Goal: Task Accomplishment & Management: Manage account settings

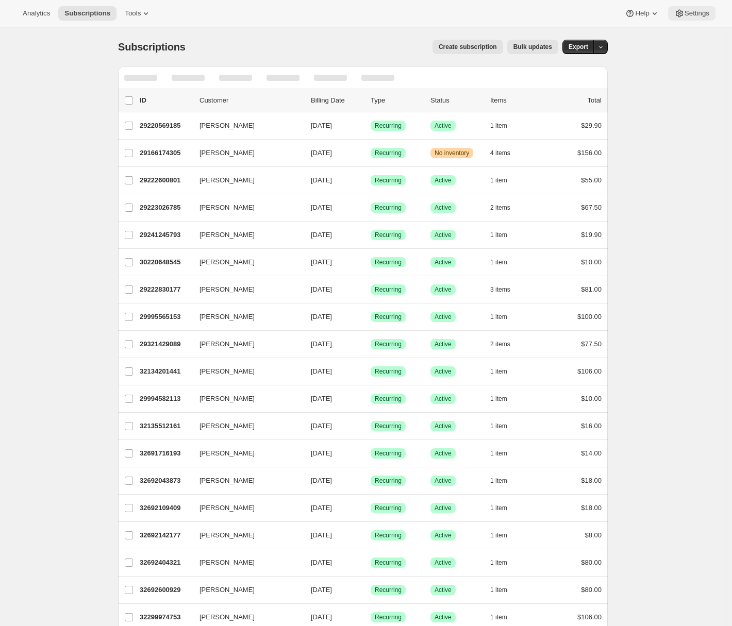
click at [696, 16] on span "Settings" at bounding box center [696, 13] width 25 height 8
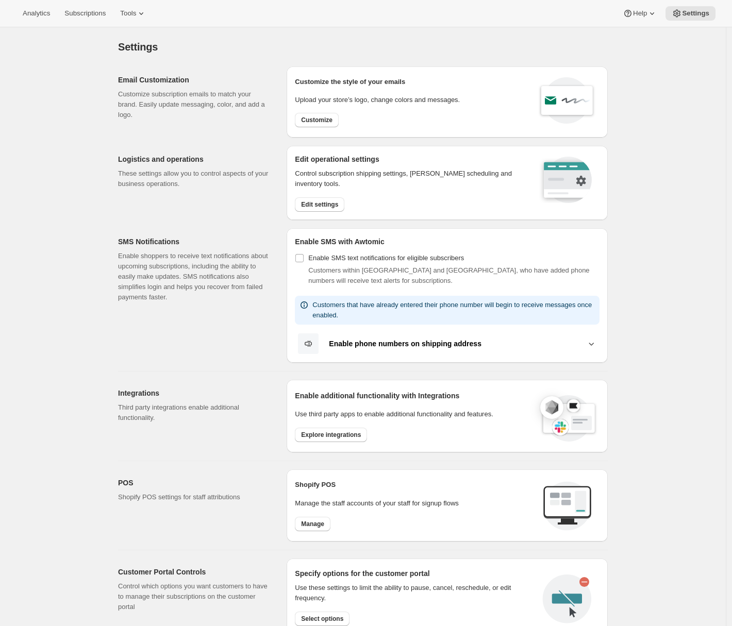
scroll to position [208, 0]
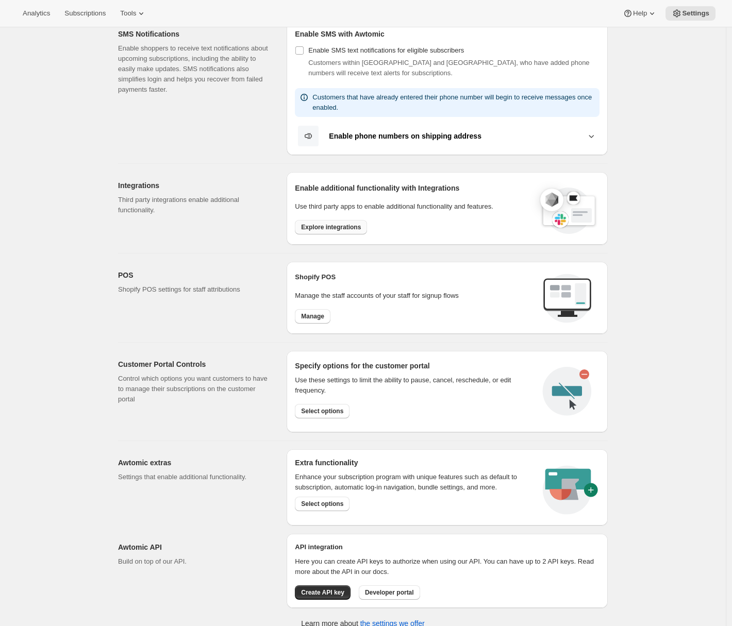
click at [331, 228] on span "Explore integrations" at bounding box center [331, 227] width 60 height 8
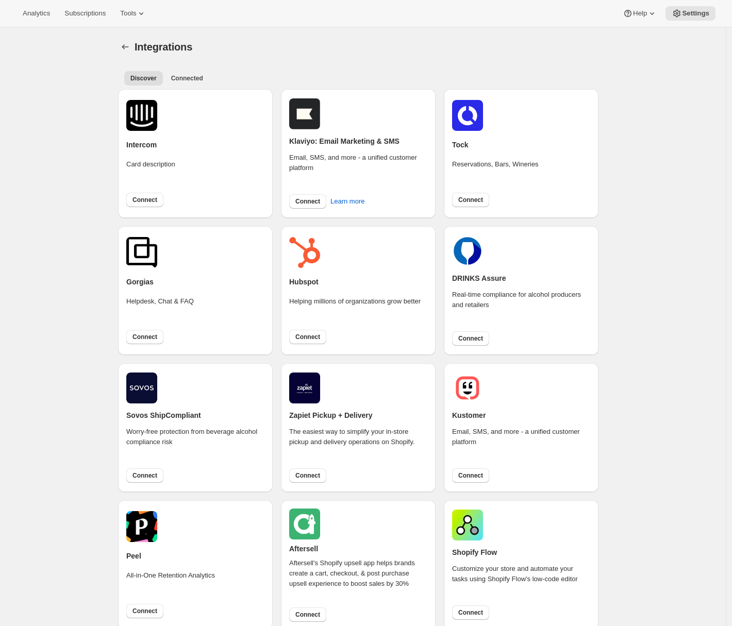
scroll to position [216, 0]
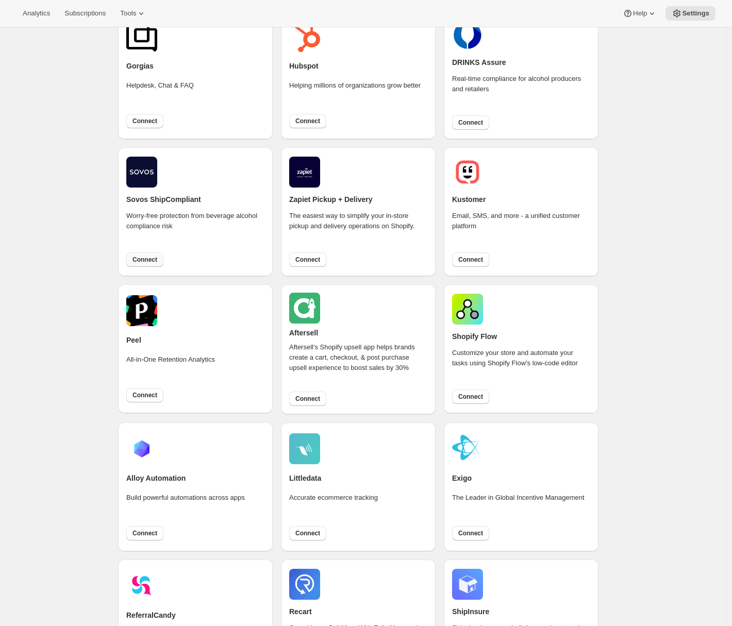
click at [153, 264] on button "Connect" at bounding box center [144, 259] width 37 height 14
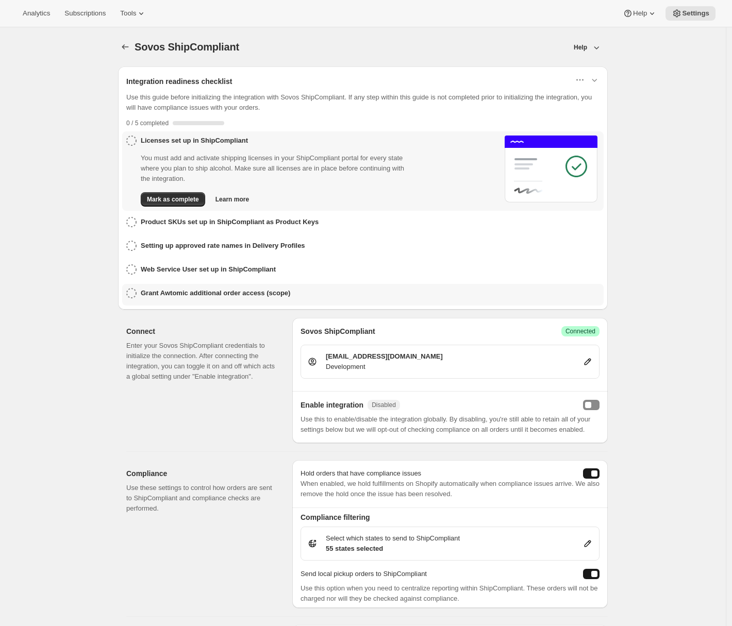
scroll to position [149, 0]
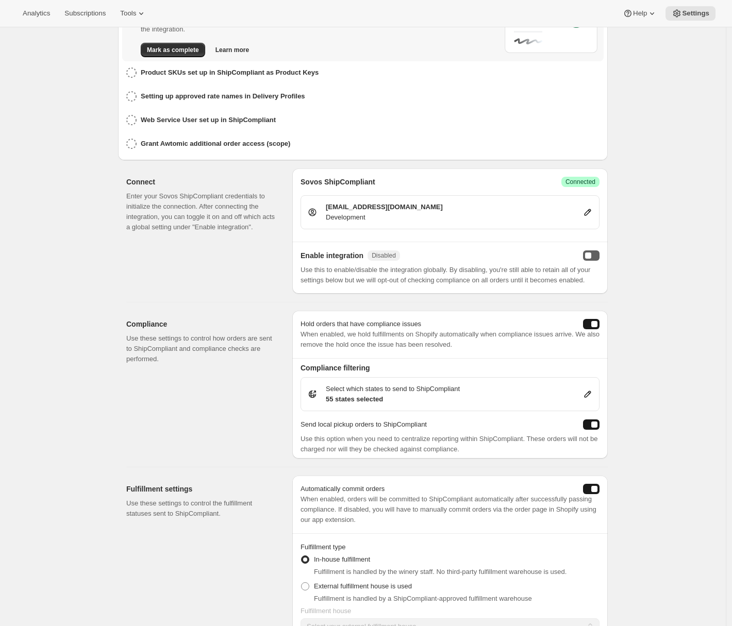
click at [599, 255] on button "enabled" at bounding box center [591, 255] width 16 height 10
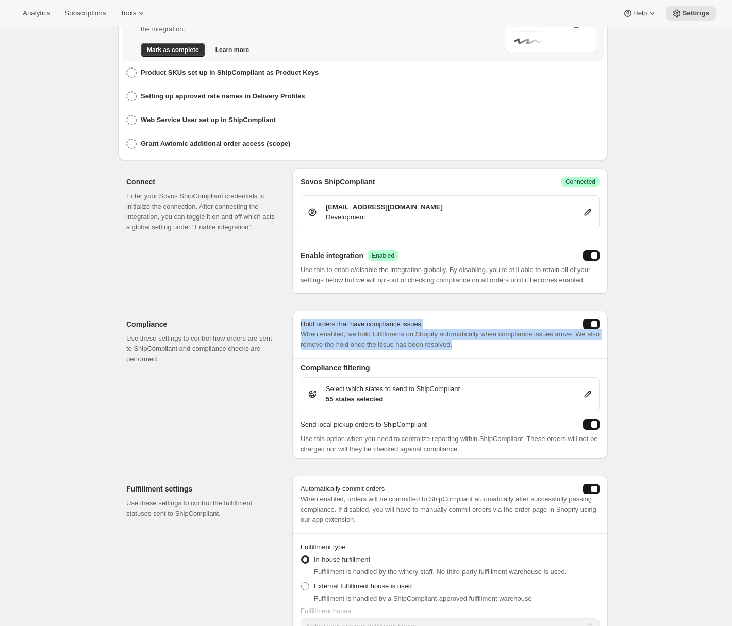
drag, startPoint x: 302, startPoint y: 334, endPoint x: 510, endPoint y: 348, distance: 208.1
click at [512, 349] on div "Hold orders that have compliance issues When enabled, we hold fulfillments on S…" at bounding box center [449, 334] width 315 height 47
click at [490, 344] on p "When enabled, we hold fulfillments on Shopify automatically when compliance iss…" at bounding box center [449, 339] width 299 height 21
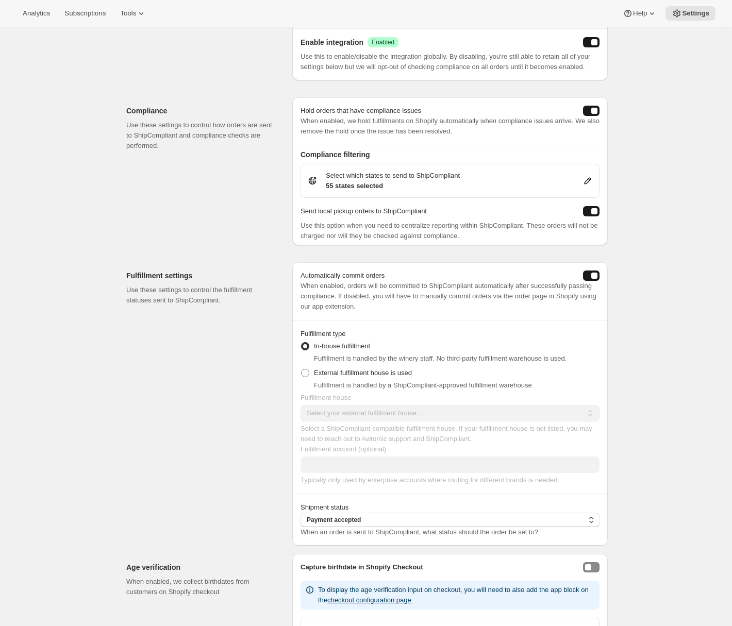
scroll to position [138, 0]
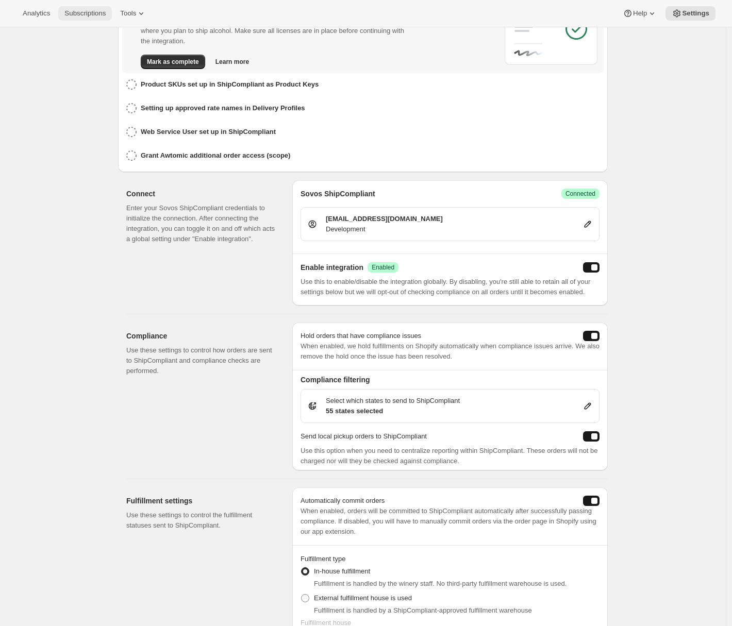
click at [90, 16] on span "Subscriptions" at bounding box center [84, 13] width 41 height 8
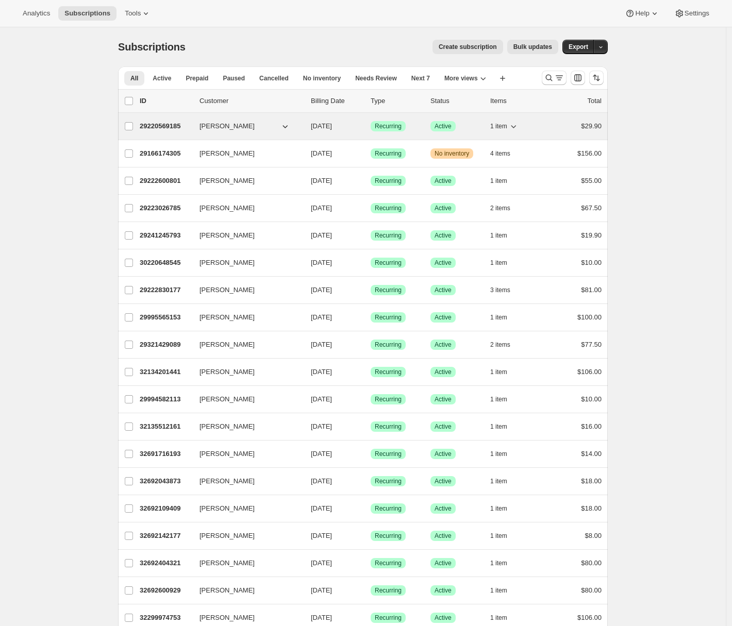
click at [172, 128] on p "29220569185" at bounding box center [166, 126] width 52 height 10
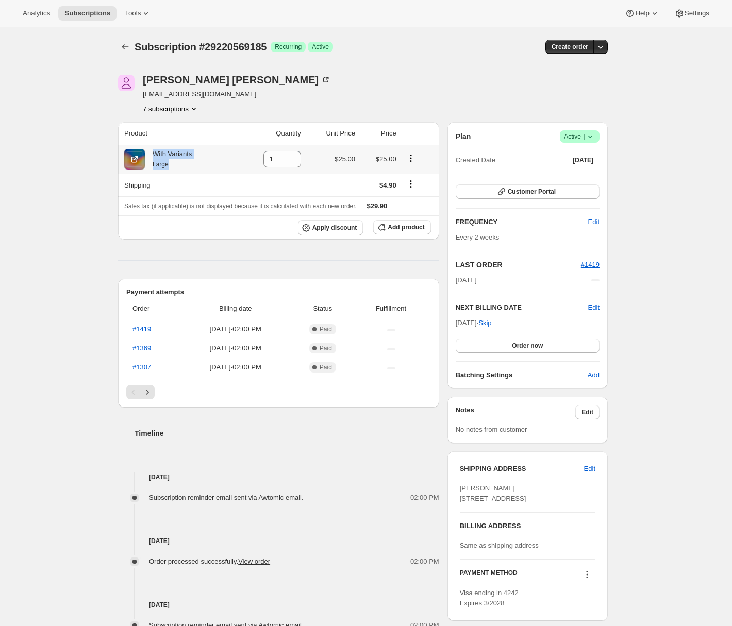
drag, startPoint x: 154, startPoint y: 154, endPoint x: 217, endPoint y: 172, distance: 66.5
click at [217, 172] on th "With Variants Large" at bounding box center [177, 159] width 119 height 29
click at [68, 198] on div "Subscription #29220569185. This page is ready Subscription #29220569185 Success…" at bounding box center [362, 424] width 725 height 794
click at [547, 344] on button "Order now" at bounding box center [527, 345] width 144 height 14
click at [548, 346] on span "Click to confirm" at bounding box center [527, 346] width 47 height 8
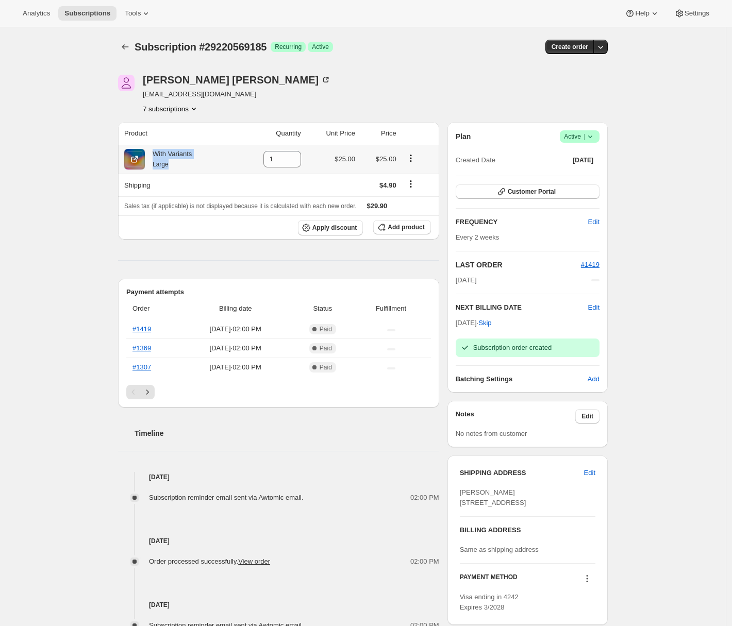
drag, startPoint x: 176, startPoint y: 173, endPoint x: 153, endPoint y: 155, distance: 29.1
click at [153, 155] on th "With Variants Large" at bounding box center [177, 159] width 119 height 29
click at [18, 132] on div "Subscription #29220569185. This page is ready Subscription #29220569185 Success…" at bounding box center [362, 424] width 725 height 794
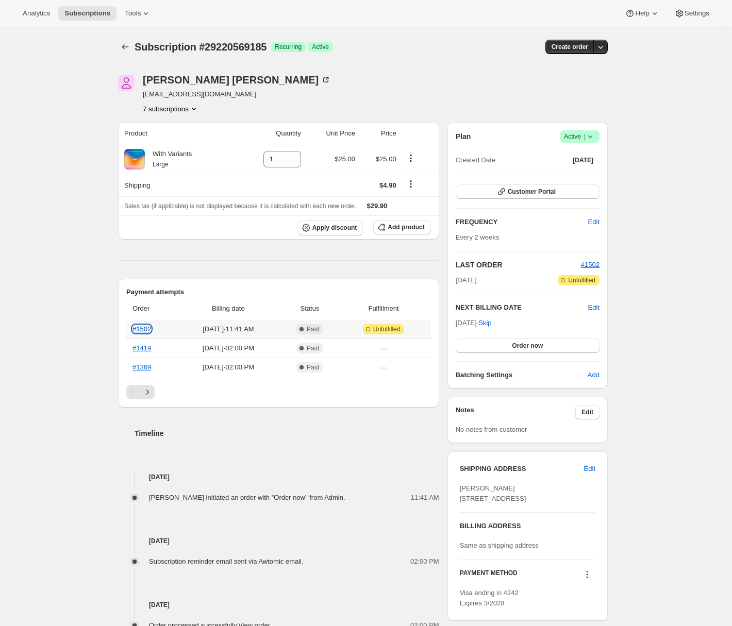
click at [142, 329] on link "#1502" at bounding box center [141, 329] width 19 height 8
